Goal: Navigation & Orientation: Understand site structure

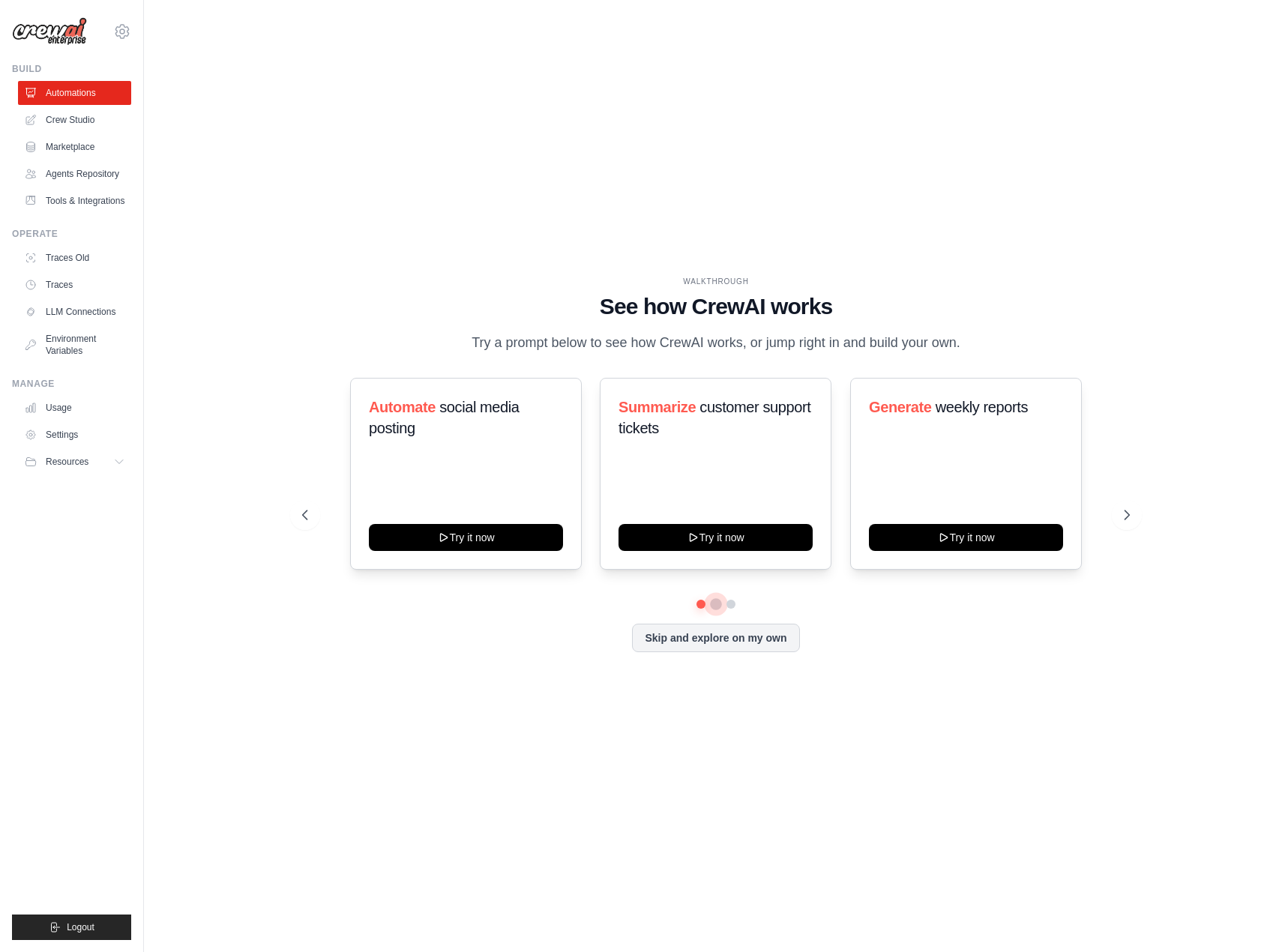
click at [714, 603] on button at bounding box center [716, 604] width 12 height 12
click at [728, 603] on button at bounding box center [730, 604] width 12 height 12
click at [703, 605] on button at bounding box center [700, 604] width 10 height 10
click at [415, 629] on div "Skip and explore on my own" at bounding box center [716, 638] width 828 height 28
click at [83, 201] on link "Tools & Integrations" at bounding box center [76, 200] width 113 height 24
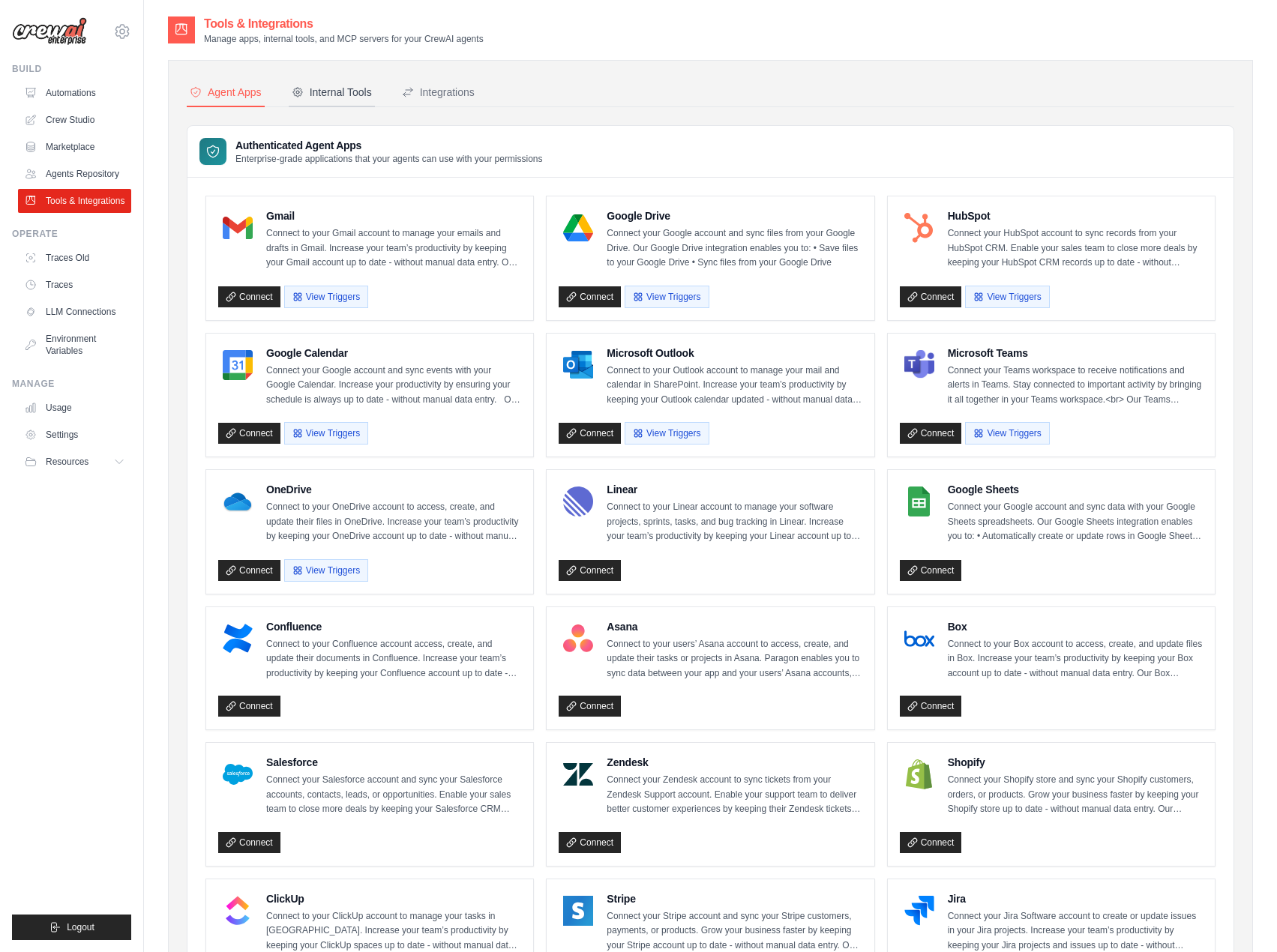
click at [343, 94] on div "Internal Tools" at bounding box center [331, 92] width 80 height 15
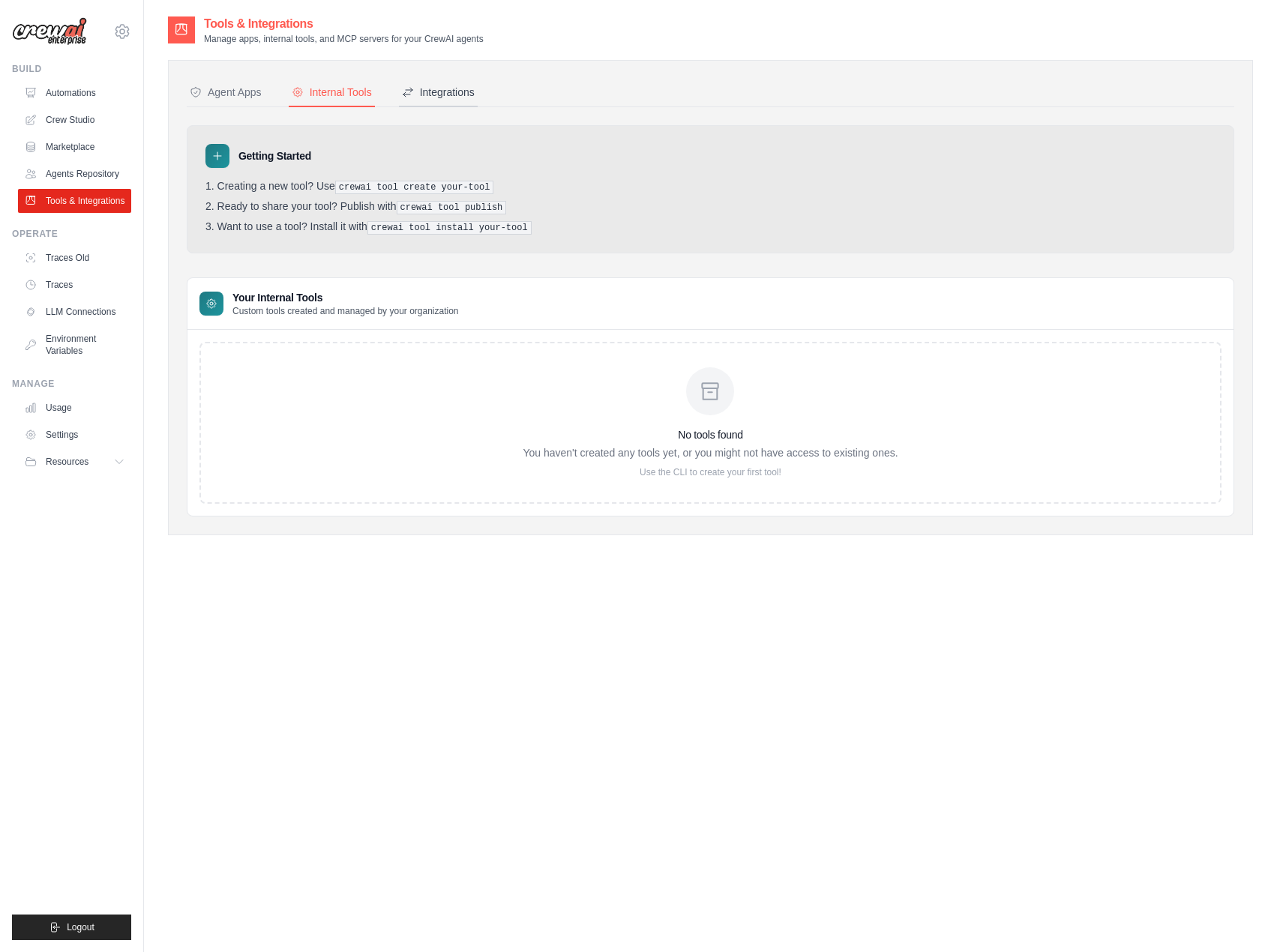
click at [415, 93] on div "Integrations" at bounding box center [438, 92] width 72 height 15
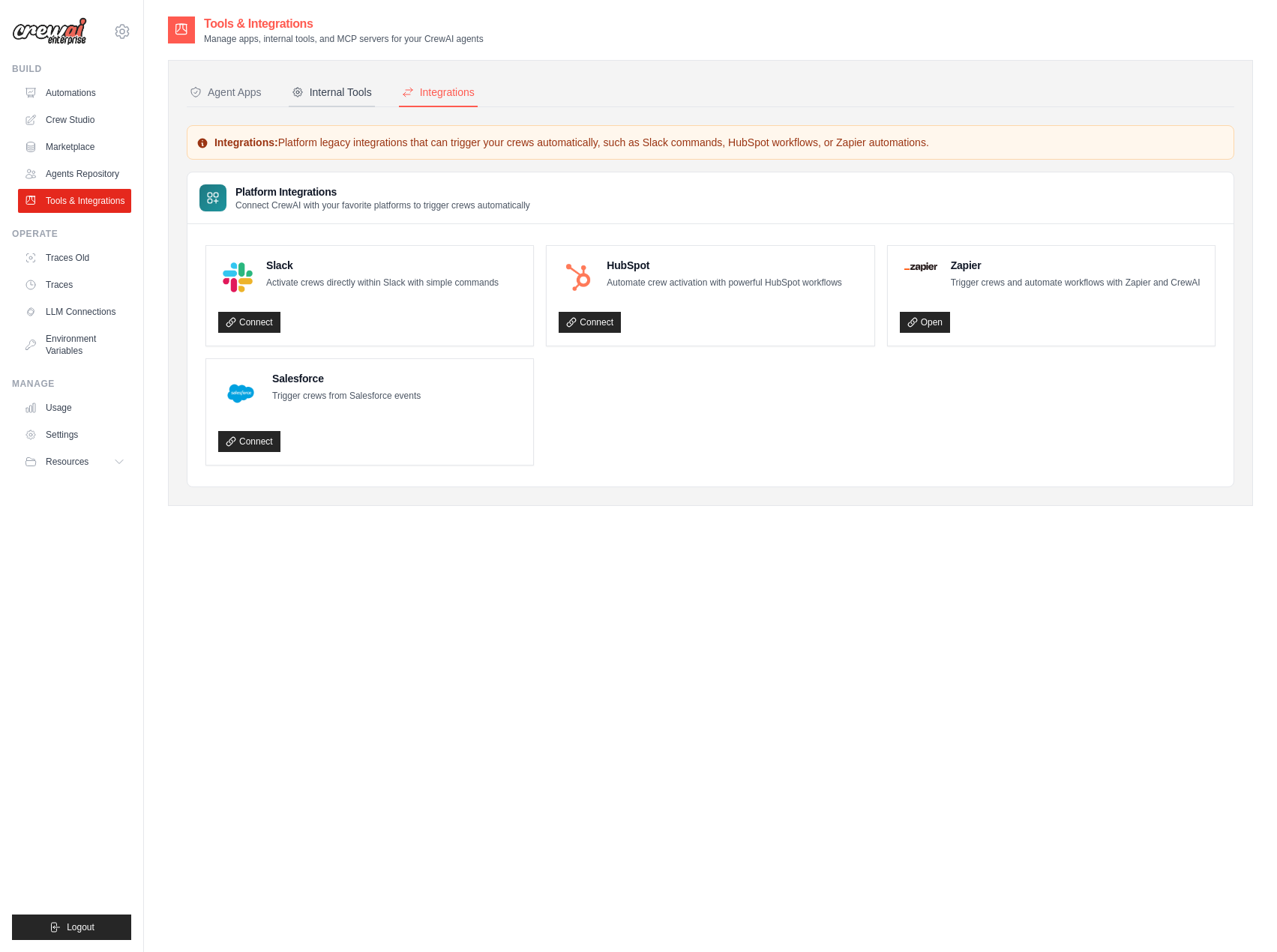
click at [357, 94] on div "Internal Tools" at bounding box center [331, 92] width 80 height 15
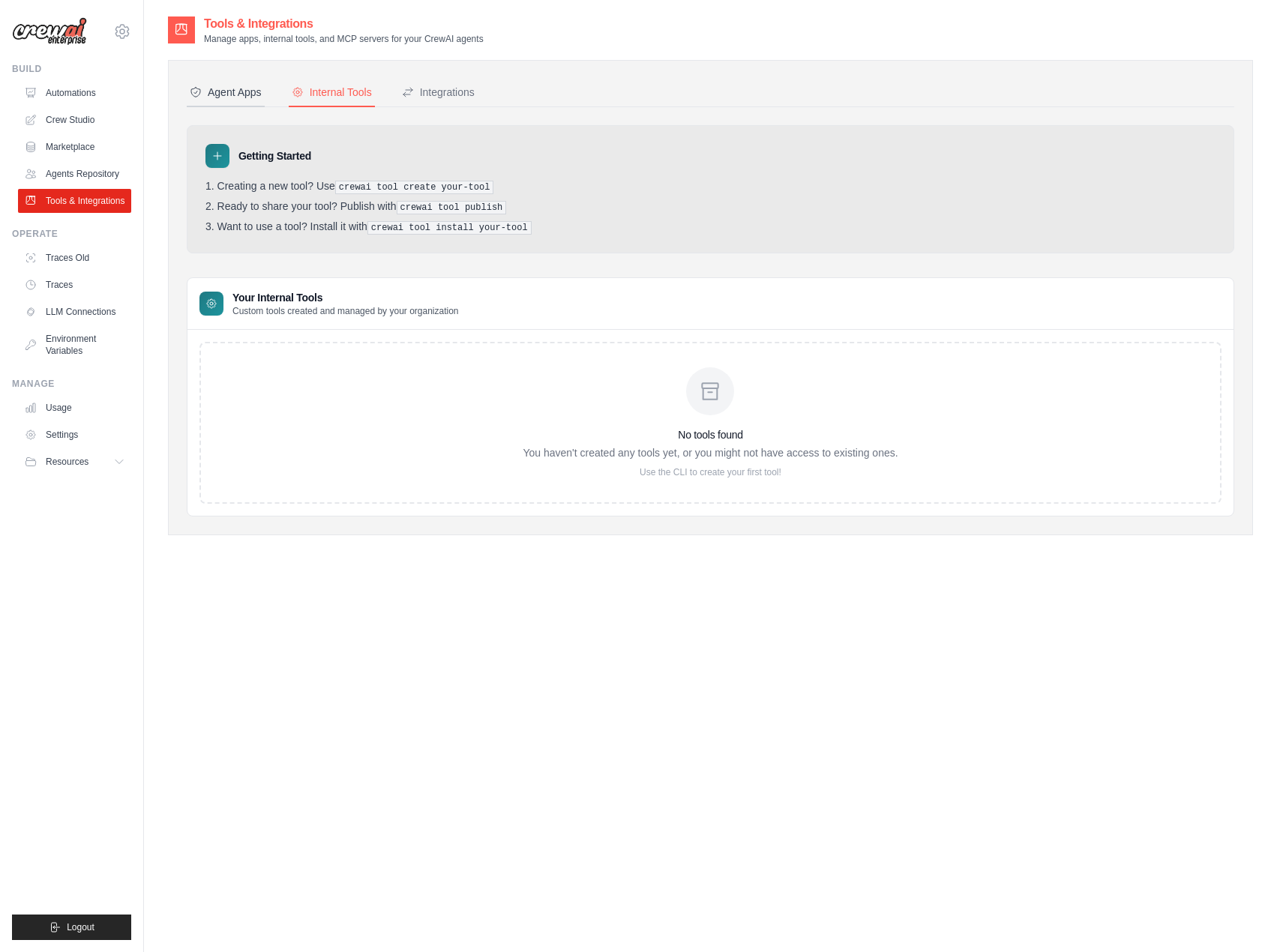
click at [209, 94] on div "Agent Apps" at bounding box center [226, 92] width 72 height 15
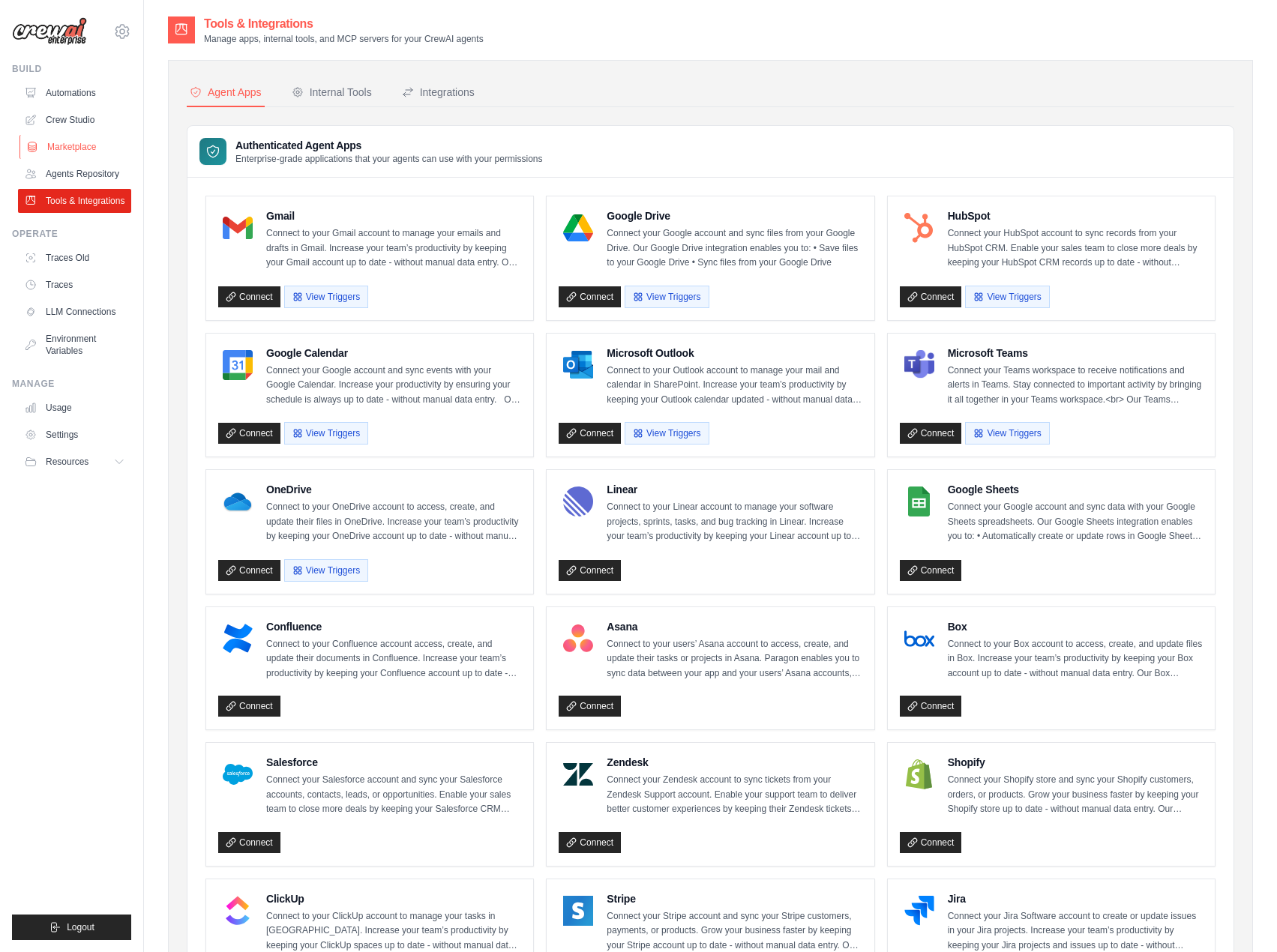
click at [105, 138] on link "Marketplace" at bounding box center [76, 146] width 113 height 24
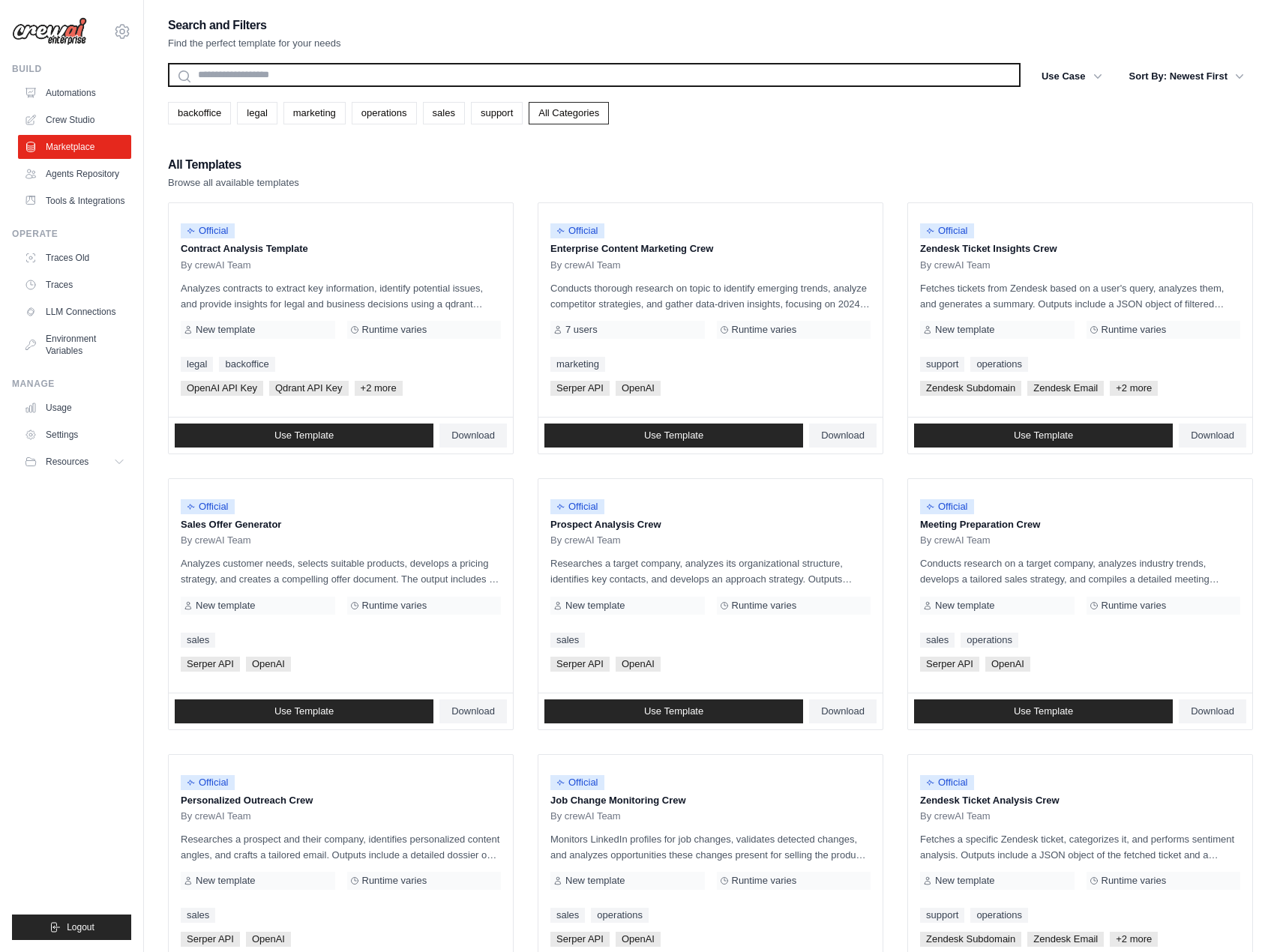
click at [336, 76] on input "text" at bounding box center [594, 74] width 853 height 24
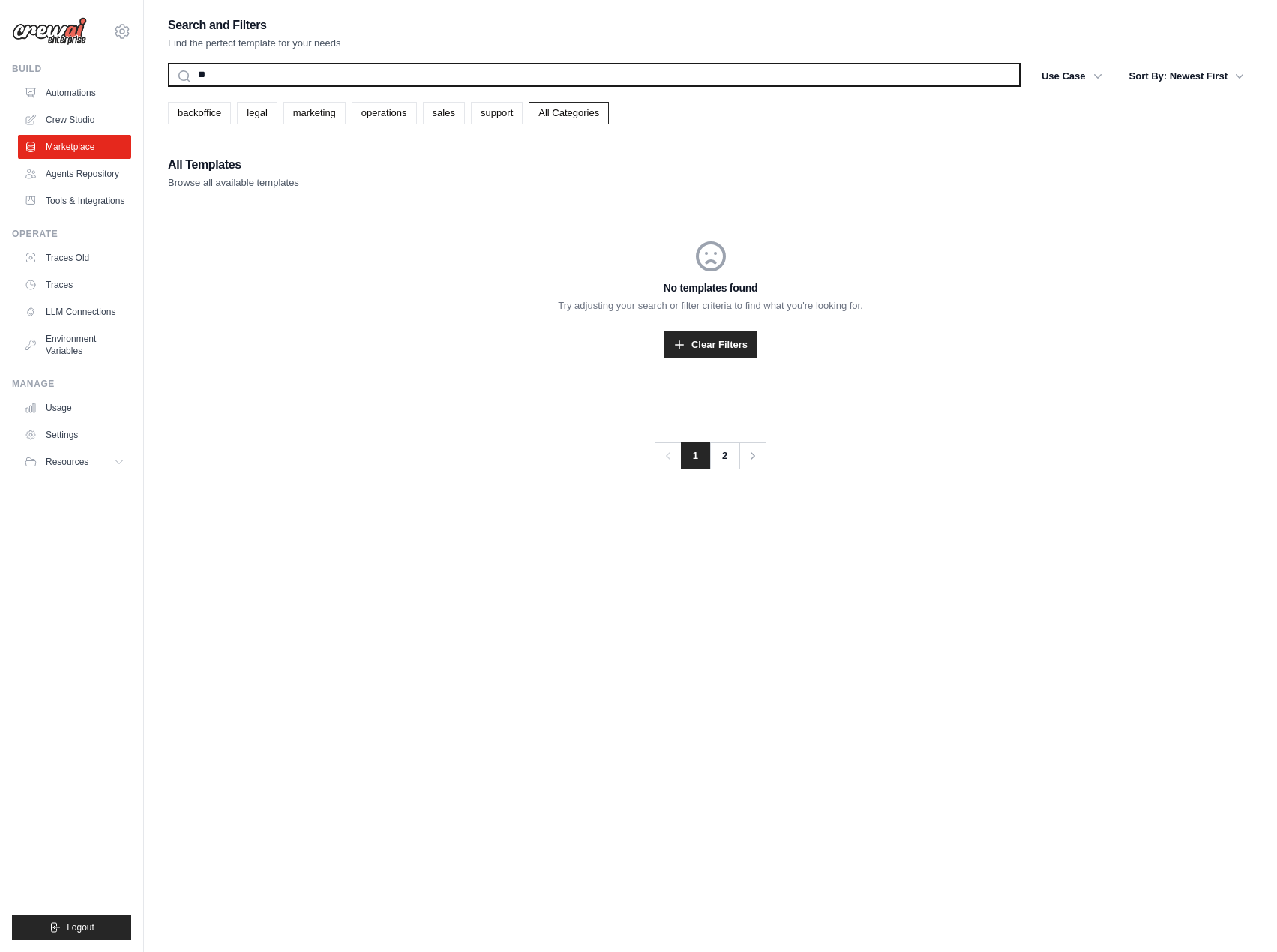
type input "*"
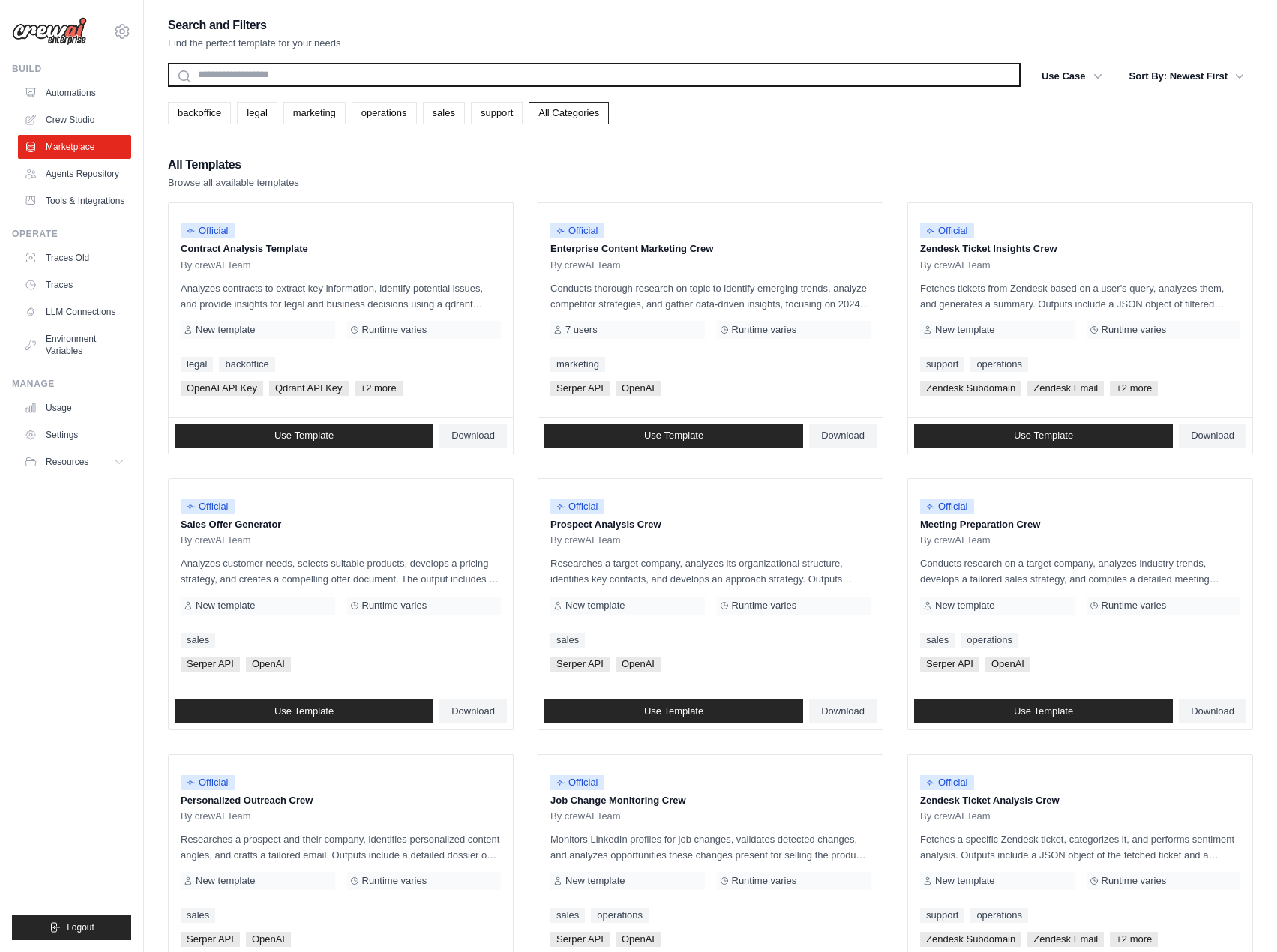
click at [336, 76] on input "text" at bounding box center [594, 74] width 853 height 24
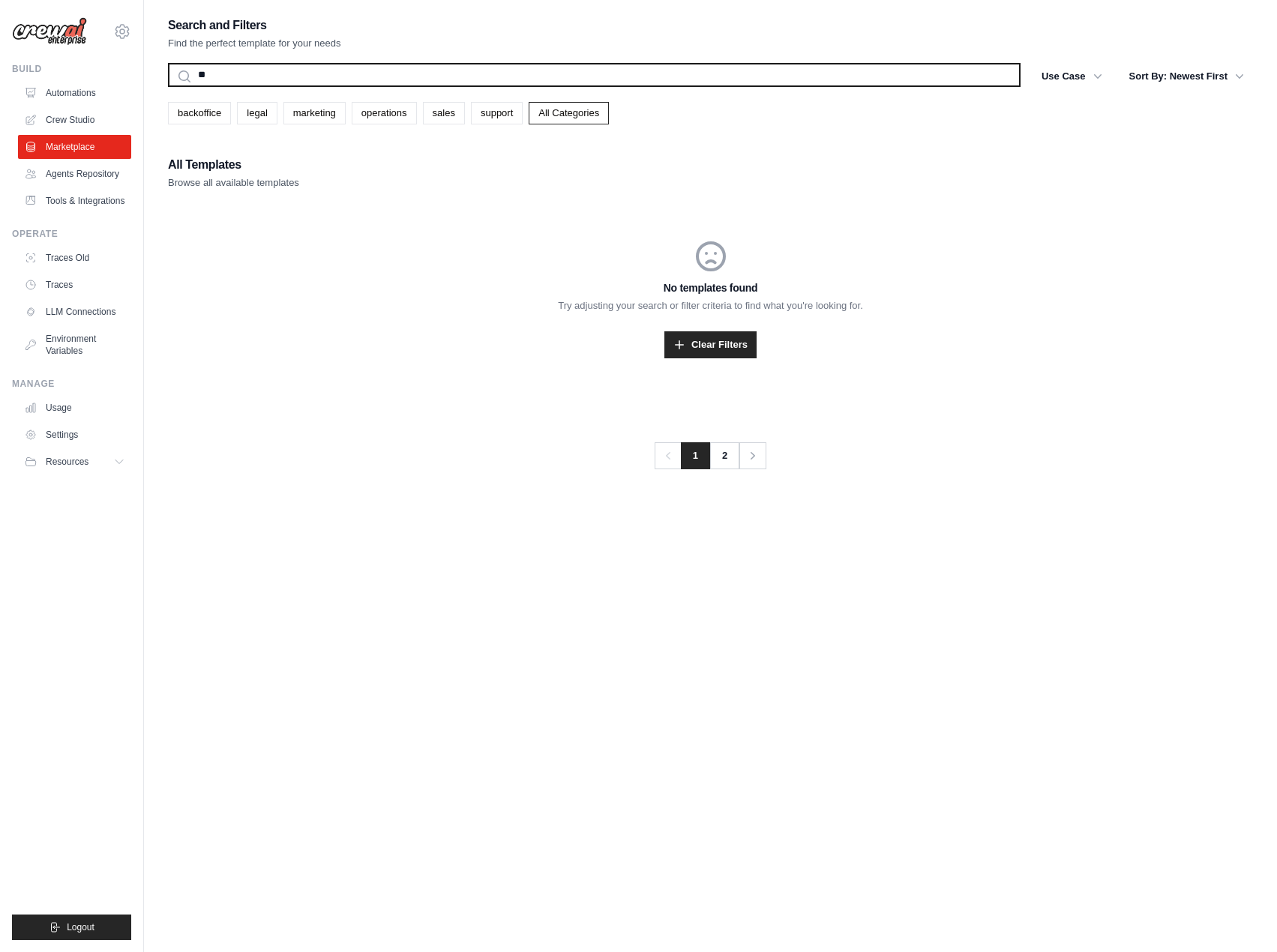
type input "*"
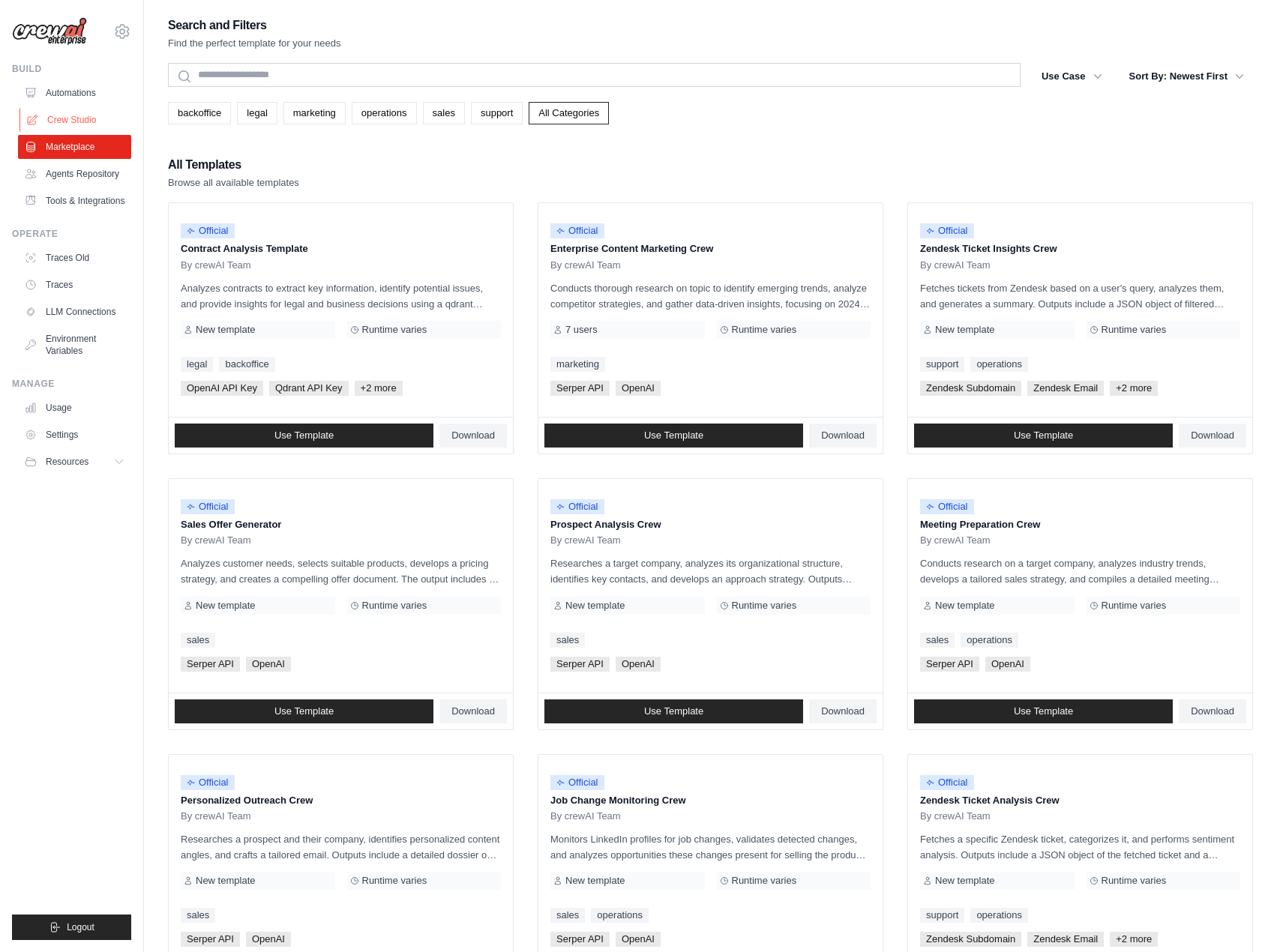
click at [93, 110] on link "Crew Studio" at bounding box center [76, 119] width 113 height 24
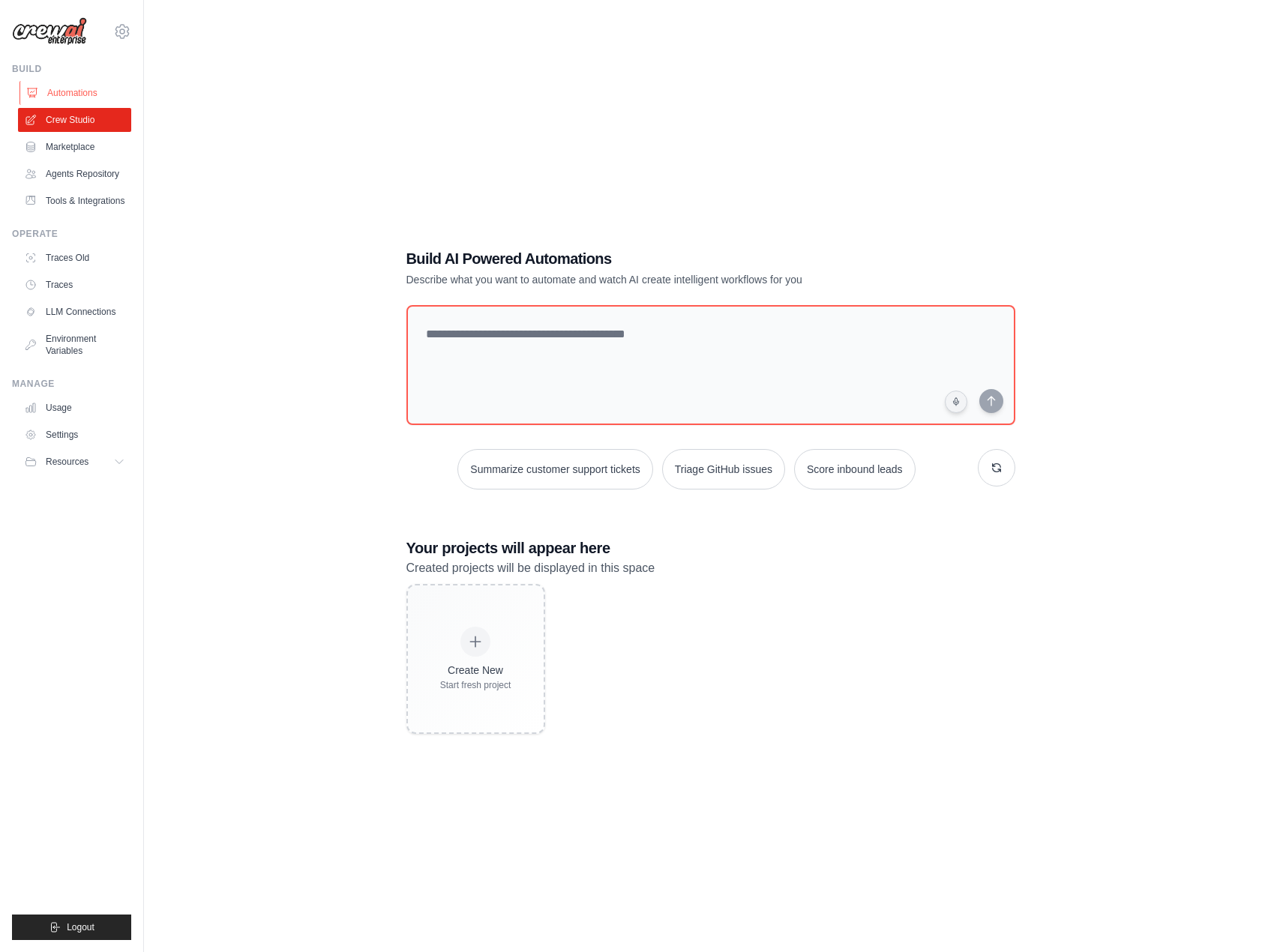
click at [93, 100] on link "Automations" at bounding box center [76, 92] width 113 height 24
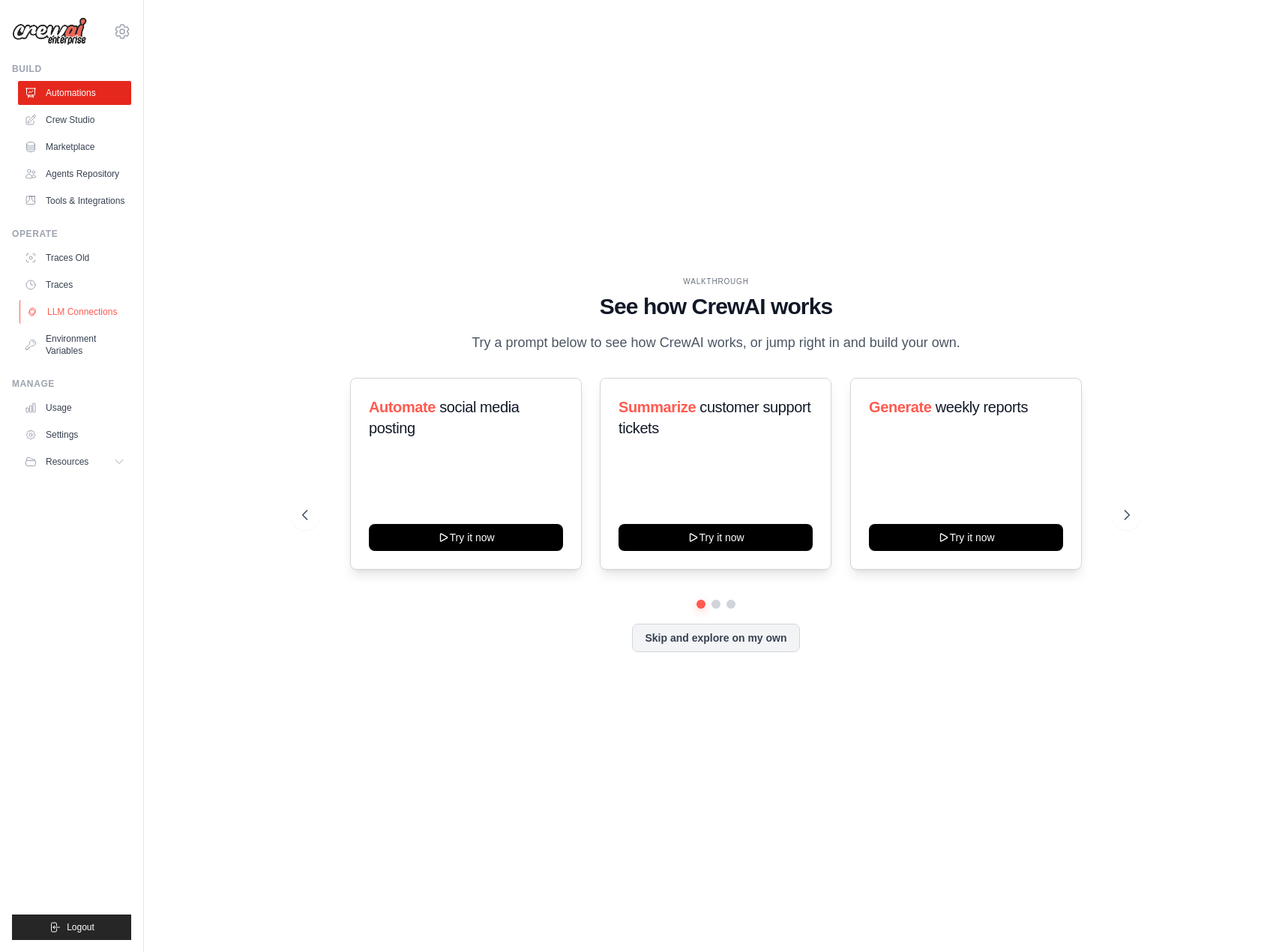
click at [71, 311] on link "LLM Connections" at bounding box center [76, 311] width 113 height 24
